Goal: Entertainment & Leisure: Consume media (video, audio)

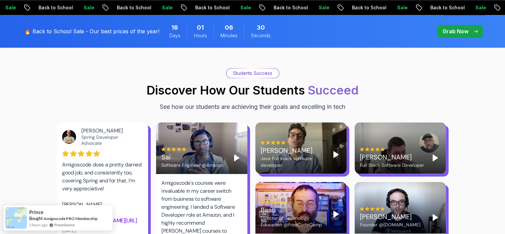
scroll to position [866, 0]
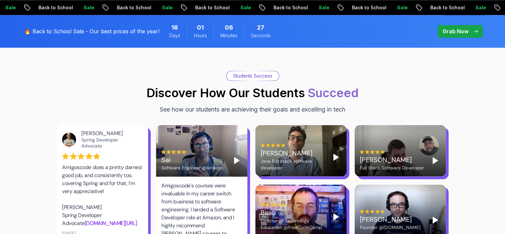
click at [333, 153] on icon "Play" at bounding box center [336, 157] width 8 height 8
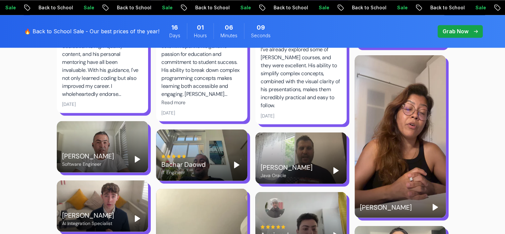
scroll to position [1165, 0]
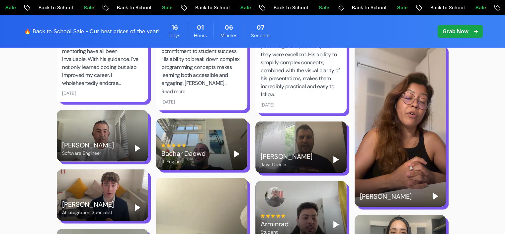
click at [434, 193] on polygon "Play" at bounding box center [435, 196] width 5 height 6
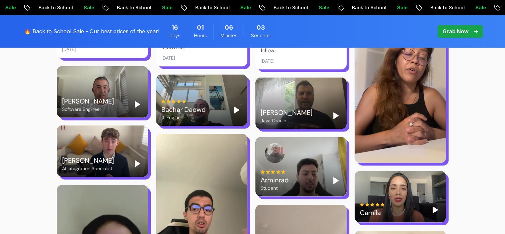
scroll to position [1210, 0]
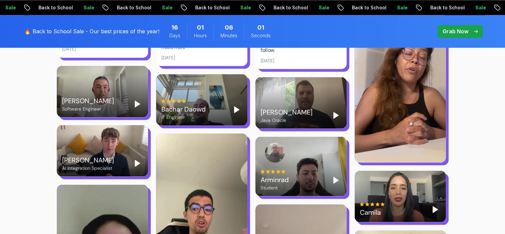
click at [335, 177] on polygon "Play" at bounding box center [336, 180] width 5 height 6
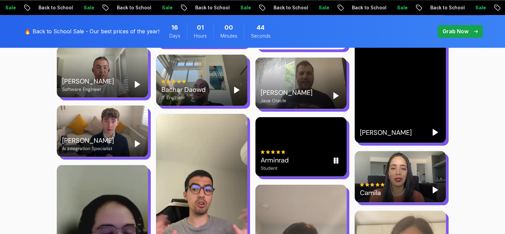
scroll to position [1384, 0]
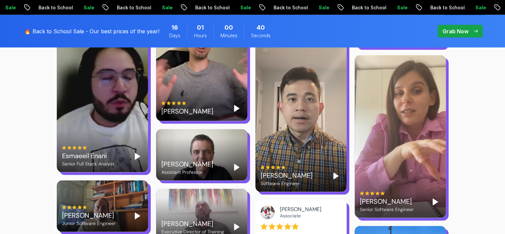
click at [435, 199] on polygon "Play" at bounding box center [435, 202] width 5 height 6
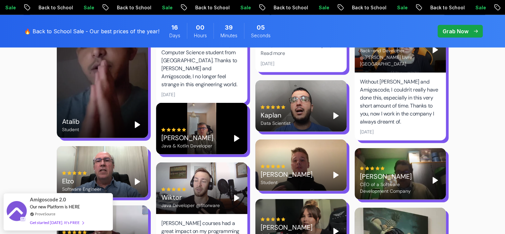
scroll to position [1648, 0]
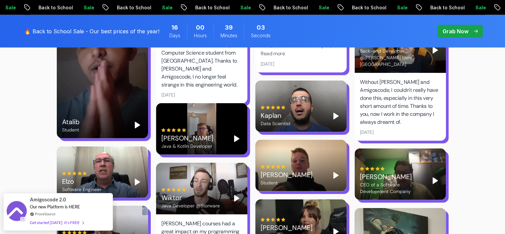
click at [334, 172] on polygon "Play" at bounding box center [336, 175] width 5 height 6
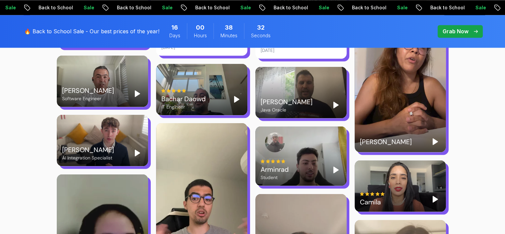
scroll to position [1221, 0]
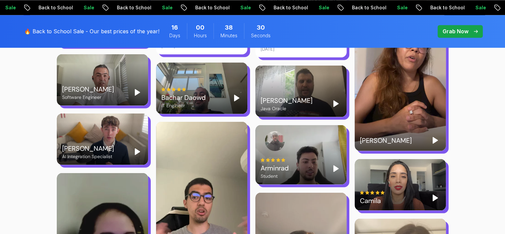
click at [334, 165] on polygon "Play" at bounding box center [336, 168] width 5 height 6
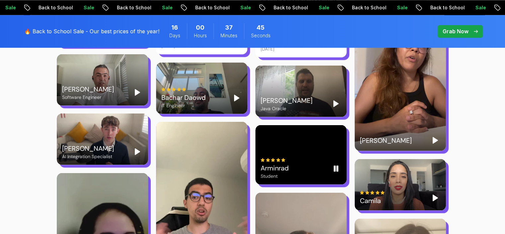
click at [307, 130] on div "Arminrad Student" at bounding box center [300, 154] width 91 height 59
click at [338, 165] on rect "Pause" at bounding box center [337, 167] width 1 height 5
click at [338, 164] on icon "Play" at bounding box center [336, 168] width 8 height 8
click at [338, 149] on video at bounding box center [300, 154] width 91 height 59
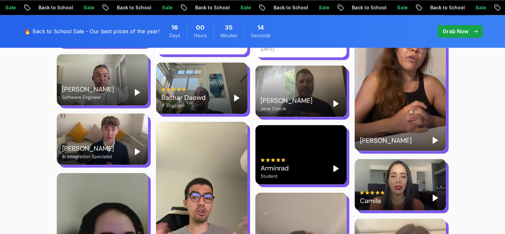
click at [335, 165] on polygon "Play" at bounding box center [336, 168] width 5 height 6
click at [334, 165] on polygon "Play" at bounding box center [336, 168] width 5 height 6
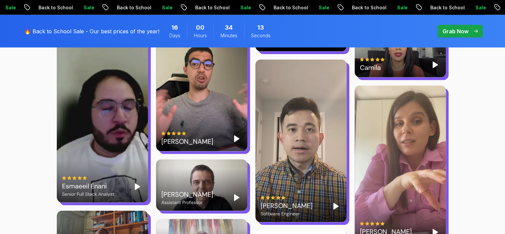
scroll to position [1354, 0]
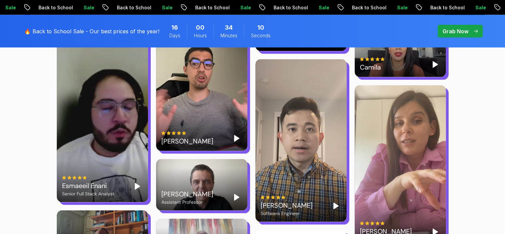
click at [433, 229] on polygon "Play" at bounding box center [435, 232] width 5 height 6
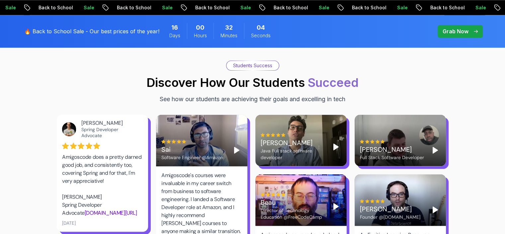
scroll to position [861, 0]
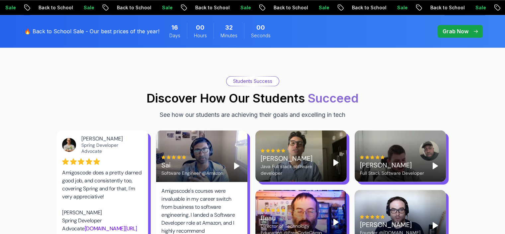
click at [439, 161] on icon "Play" at bounding box center [436, 165] width 8 height 8
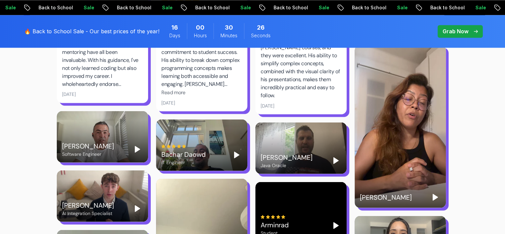
scroll to position [1160, 0]
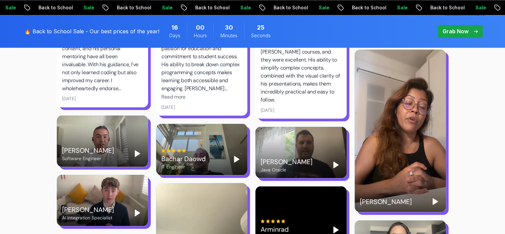
click at [436, 198] on polygon "Play" at bounding box center [435, 201] width 5 height 6
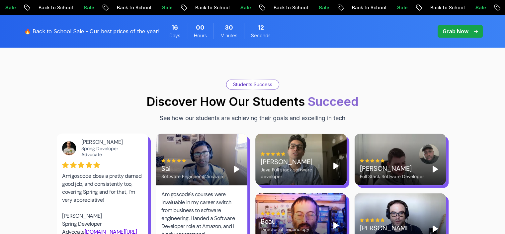
scroll to position [856, 0]
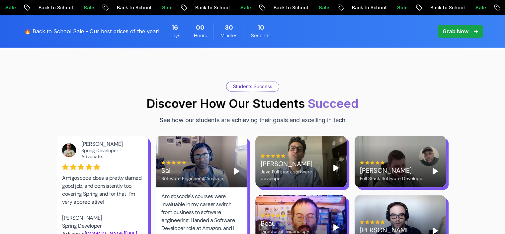
click at [329, 153] on div "[PERSON_NAME] Java Full stack software developer" at bounding box center [301, 167] width 81 height 28
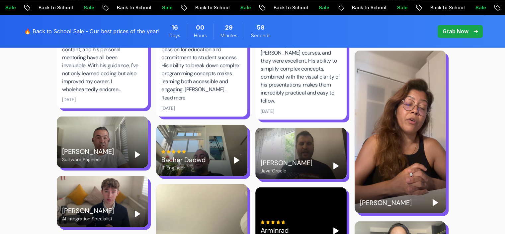
scroll to position [1160, 0]
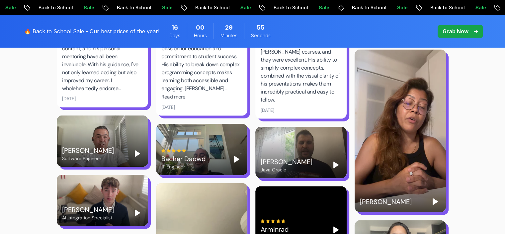
click at [138, 150] on polygon "Play" at bounding box center [137, 153] width 5 height 6
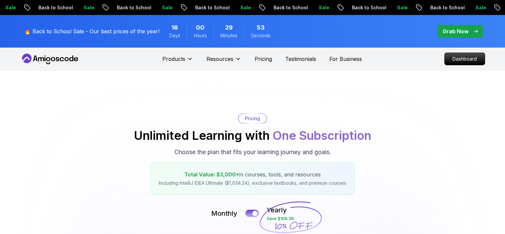
scroll to position [0, 0]
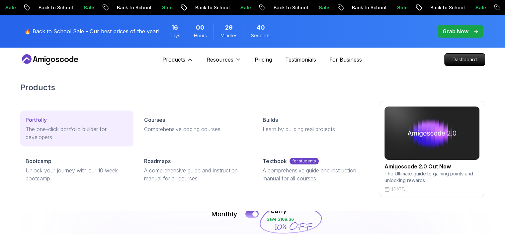
click at [85, 128] on p "The one-click portfolio builder for developers" at bounding box center [77, 133] width 103 height 16
